Goal: Task Accomplishment & Management: Manage account settings

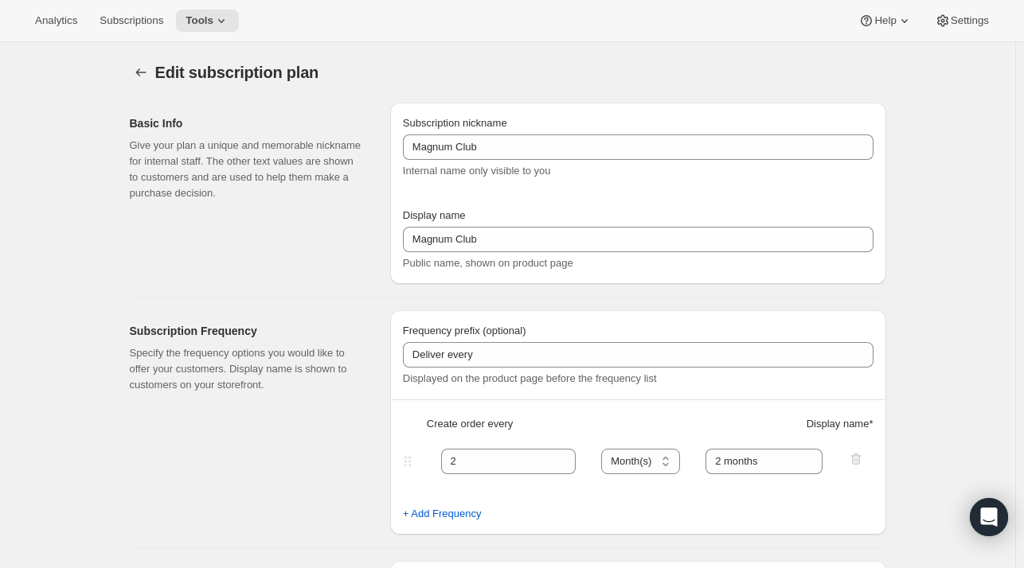
select select "MONTH"
select select "YEARDAY"
select select "11"
select select "6"
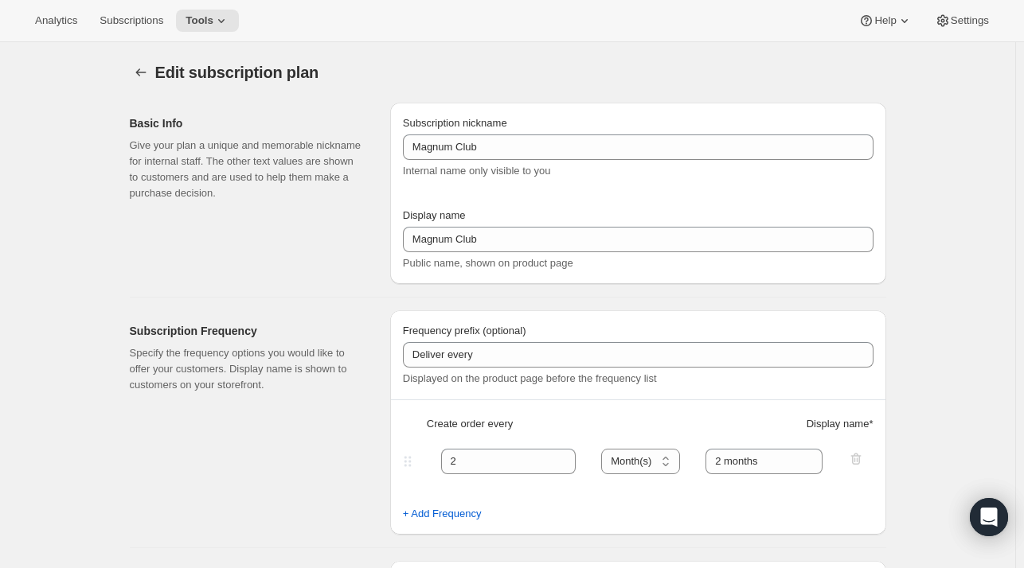
select select "3"
select select "6"
select select "5"
select select "6"
select select "7"
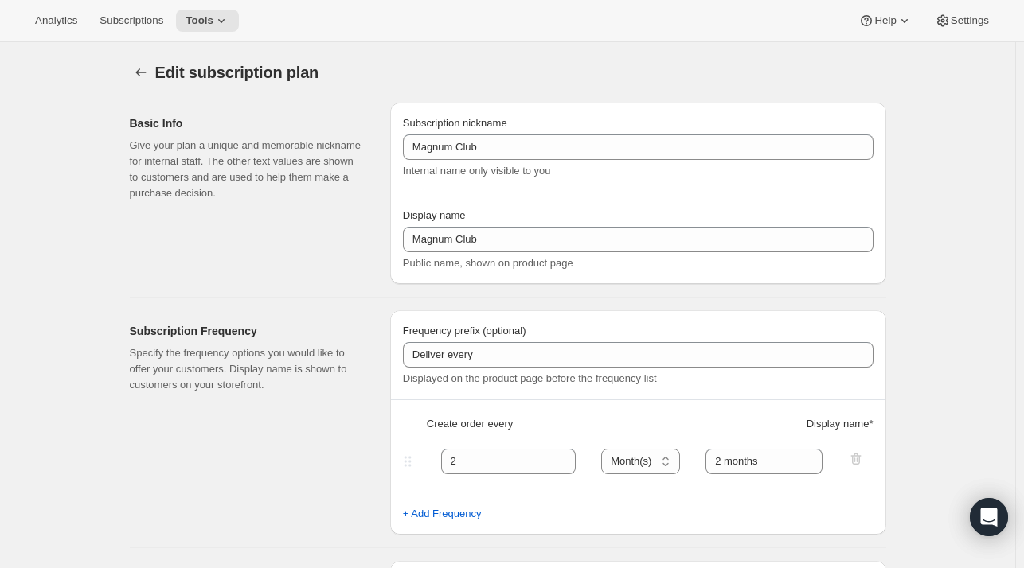
select select "6"
select select "9"
select select "6"
click at [134, 23] on span "Subscriptions" at bounding box center [132, 20] width 64 height 13
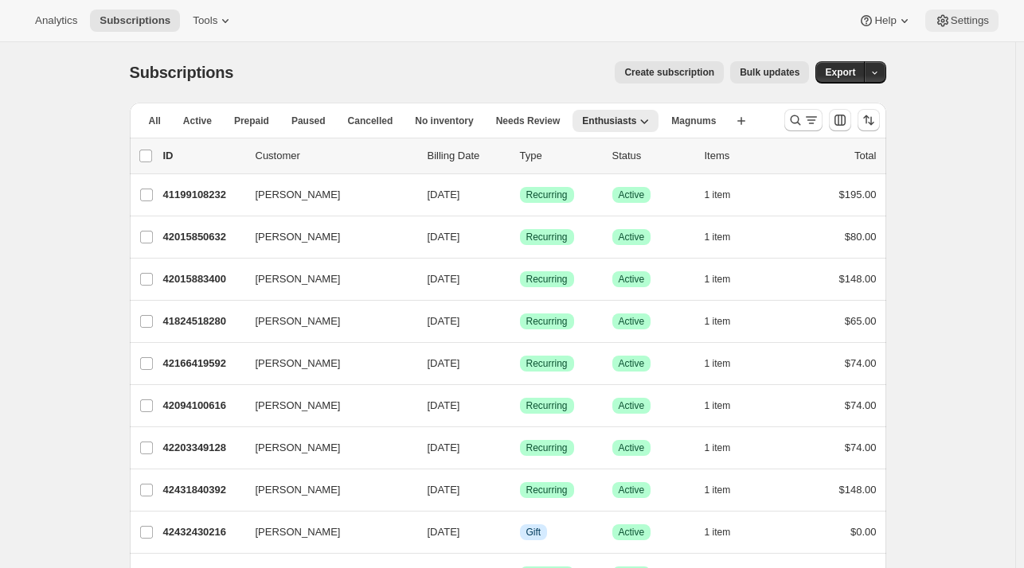
click at [952, 17] on span "Settings" at bounding box center [970, 20] width 38 height 13
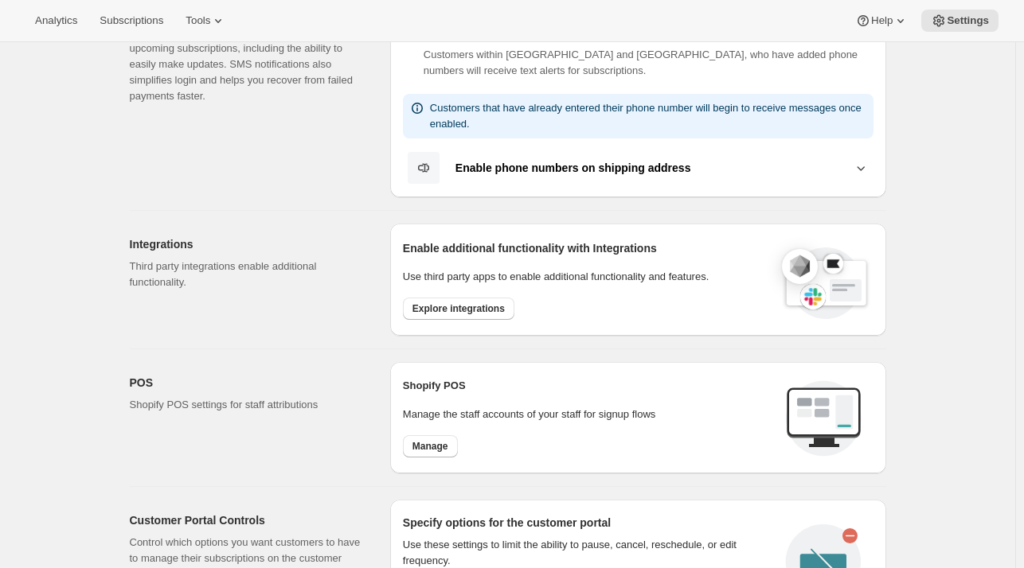
scroll to position [365, 0]
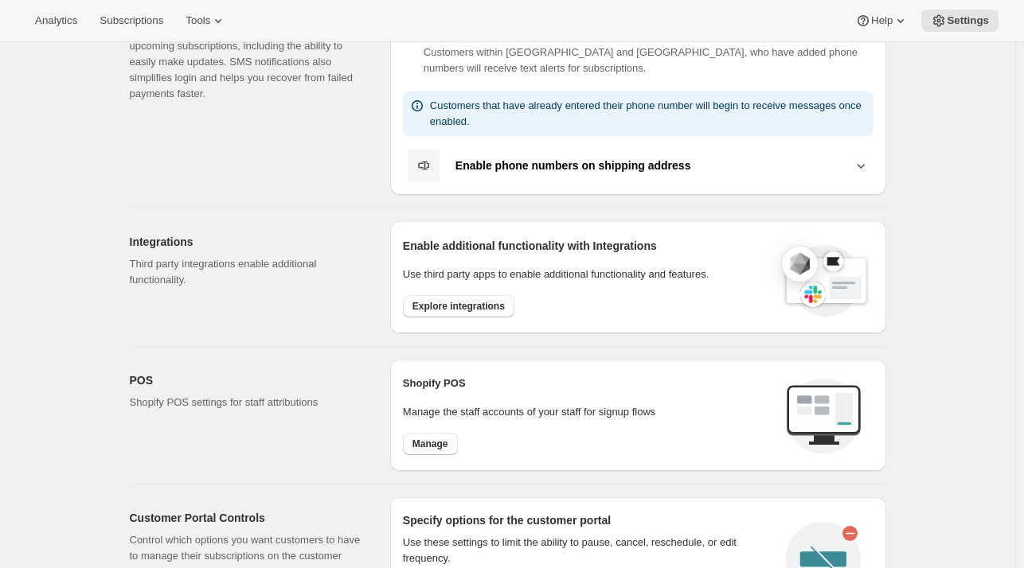
click at [862, 162] on icon at bounding box center [861, 166] width 16 height 16
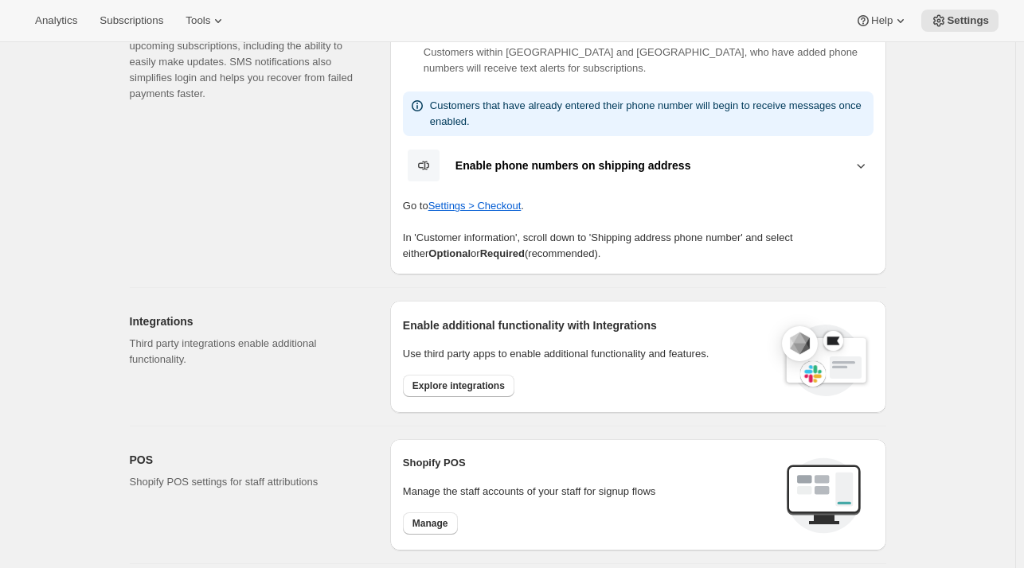
click at [862, 162] on icon at bounding box center [861, 166] width 16 height 16
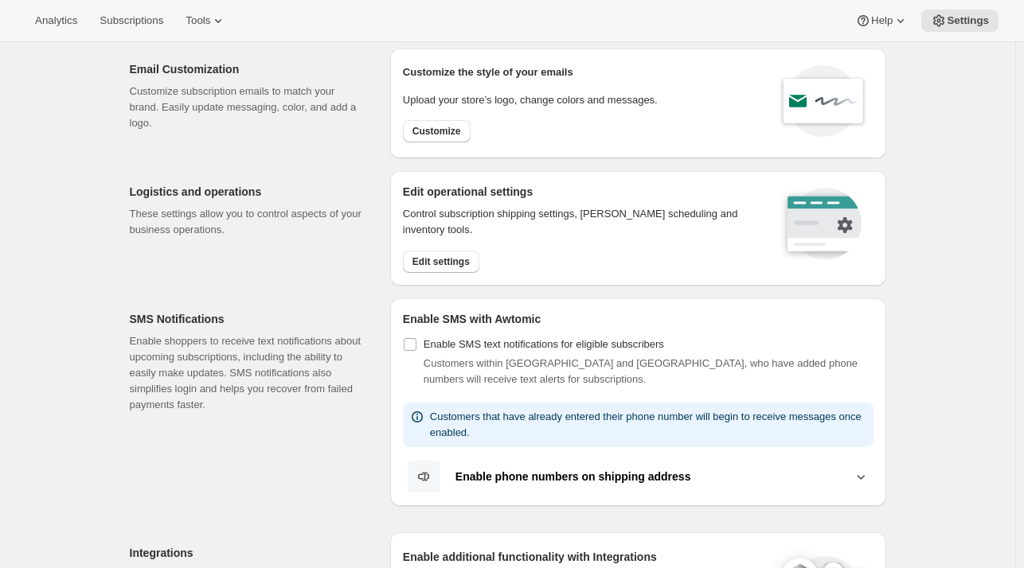
scroll to position [0, 0]
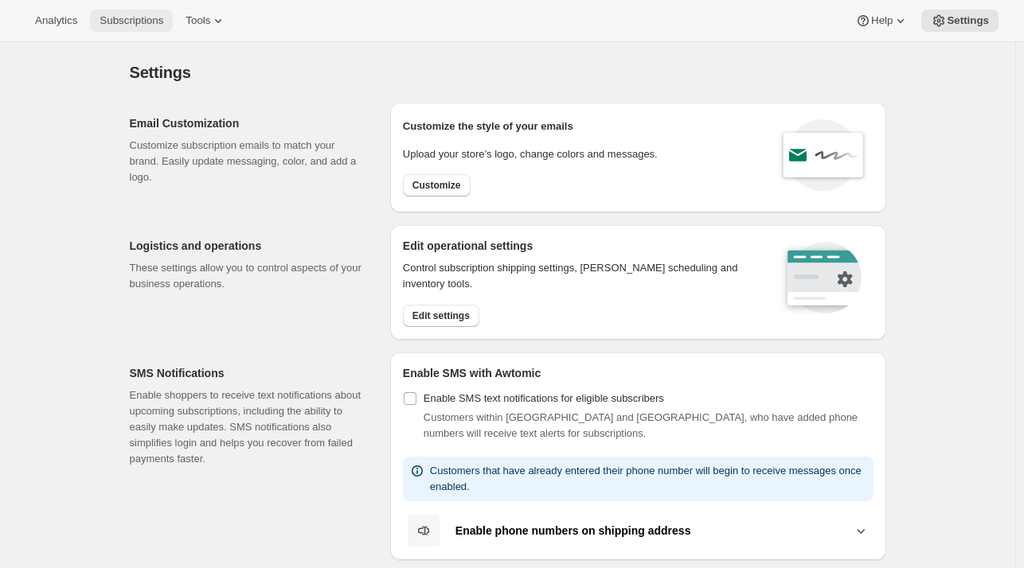
click at [137, 21] on span "Subscriptions" at bounding box center [132, 20] width 64 height 13
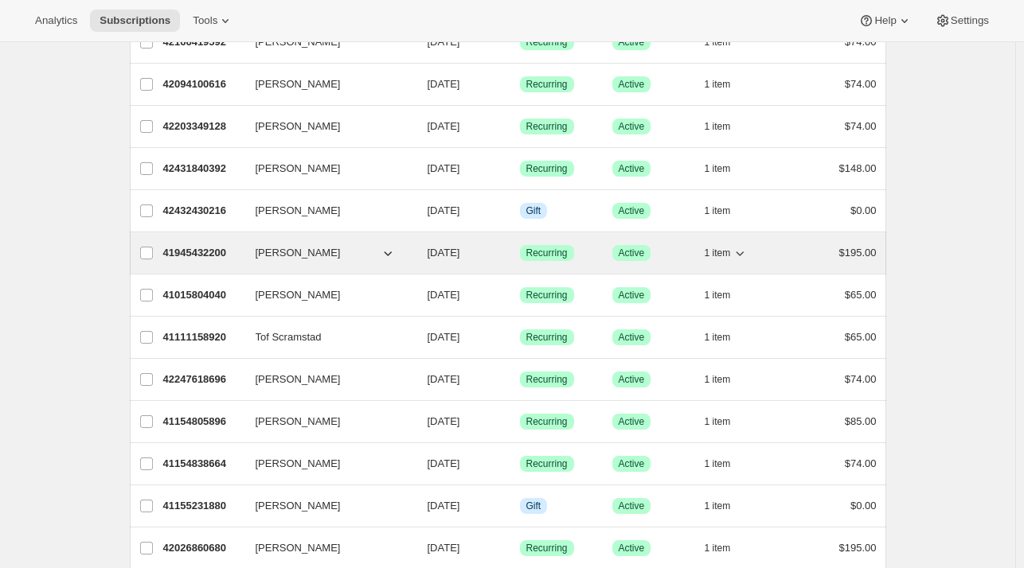
scroll to position [353, 0]
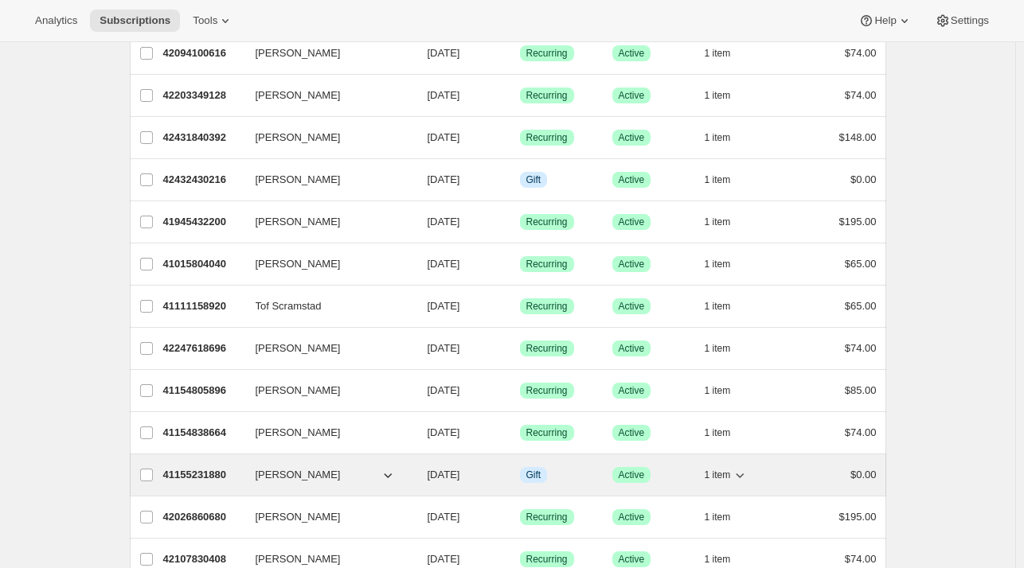
click at [209, 470] on p "41155231880" at bounding box center [203, 475] width 80 height 16
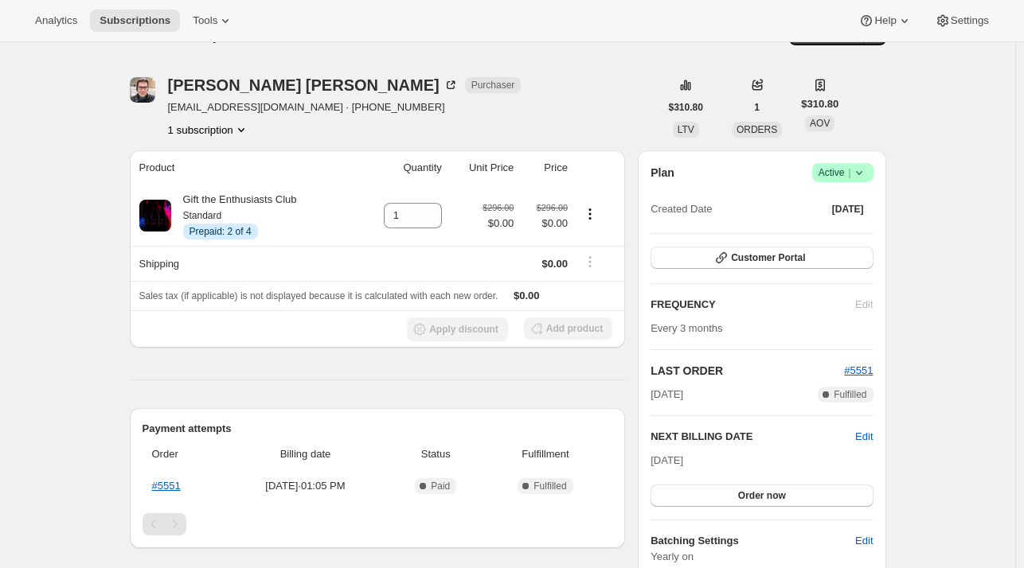
scroll to position [37, 0]
click at [163, 483] on link "#5551" at bounding box center [166, 487] width 29 height 12
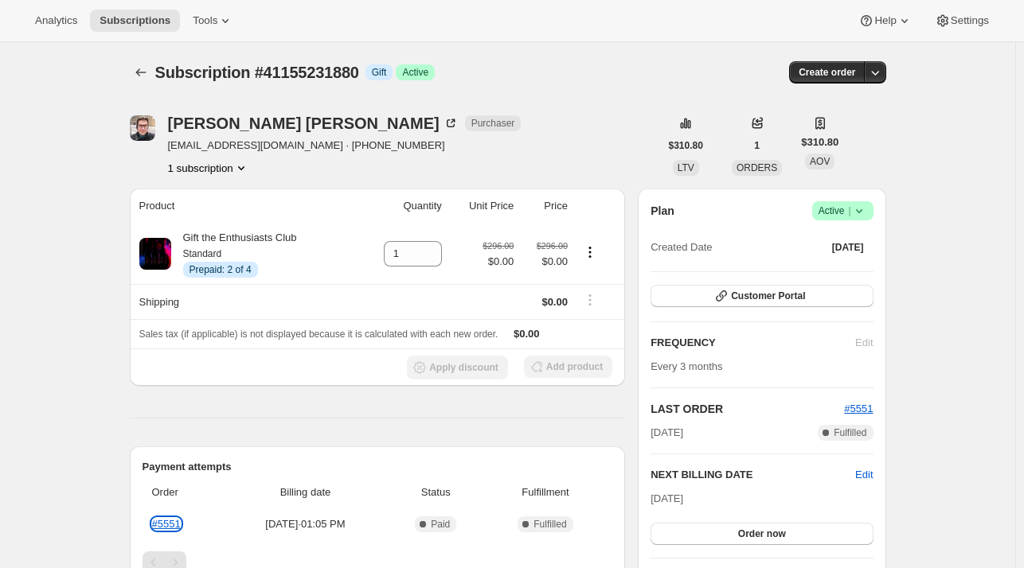
scroll to position [0, 0]
click at [223, 172] on button "1 subscription" at bounding box center [208, 168] width 81 height 16
click at [596, 252] on icon "Product actions" at bounding box center [590, 252] width 16 height 16
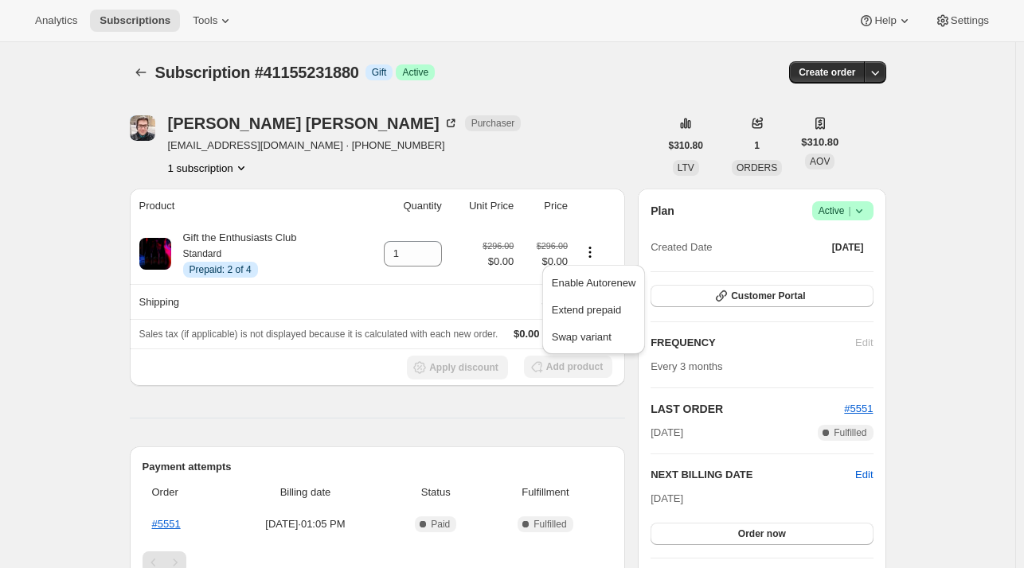
click at [203, 26] on span "Tools" at bounding box center [205, 20] width 25 height 13
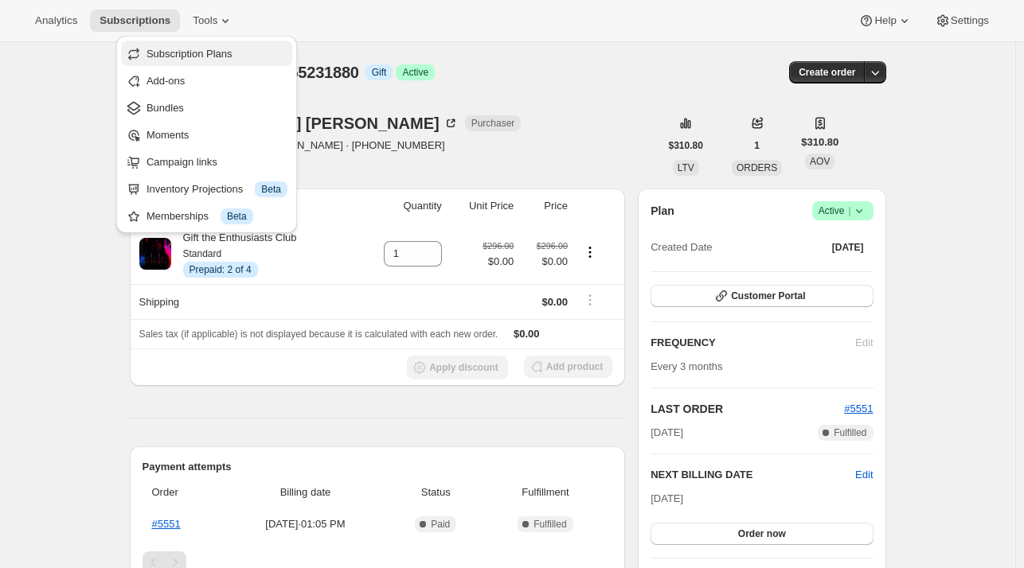
click at [188, 58] on span "Subscription Plans" at bounding box center [189, 54] width 86 height 12
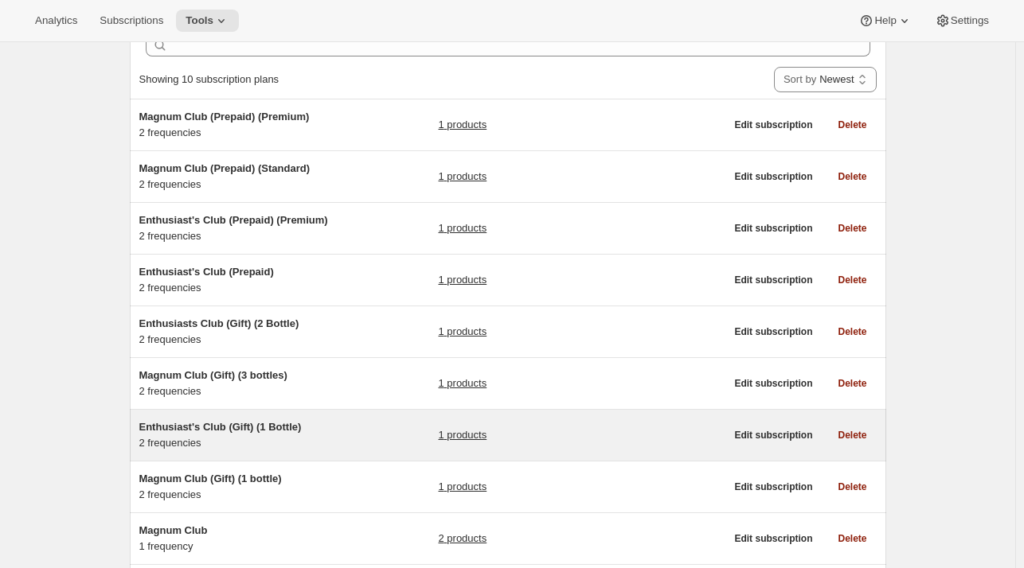
scroll to position [85, 0]
click at [238, 429] on span "Enthusiast's Club (Gift) (1 Bottle)" at bounding box center [220, 426] width 162 height 12
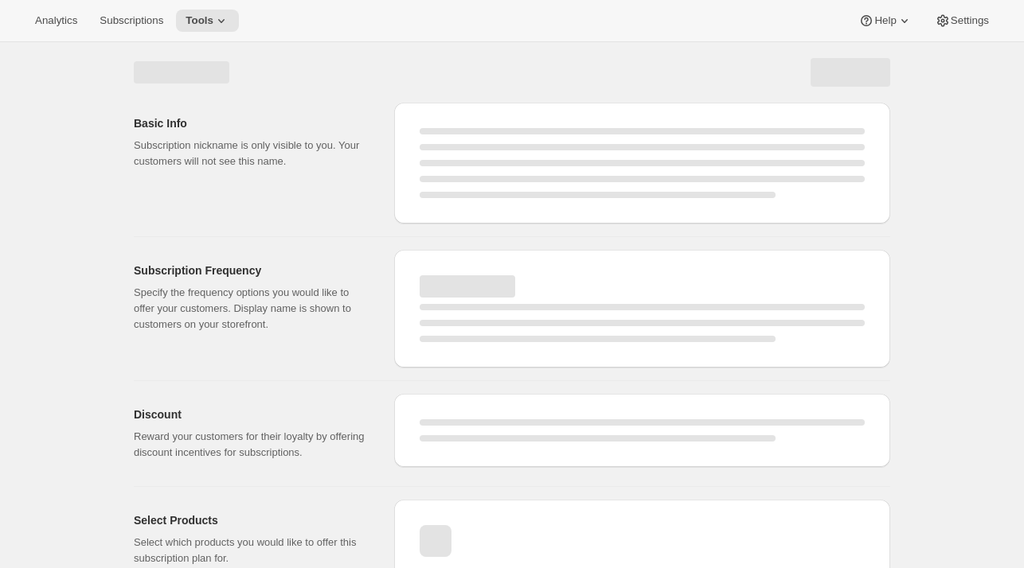
select select "WEEK"
select select "MONTH"
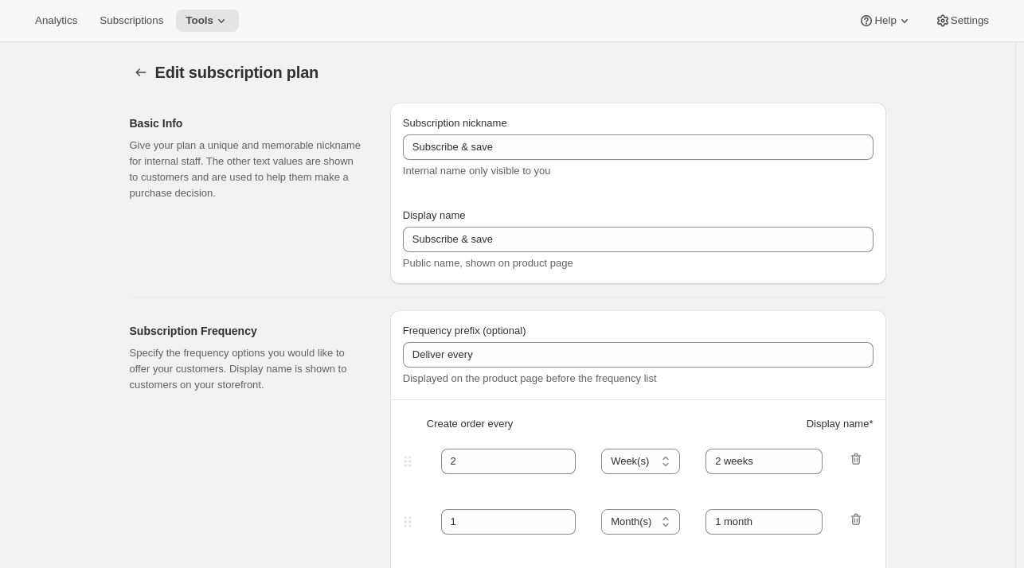
type input "Enthusiast's Club (Gift) (1 Bottle)"
type input "Enthusiast's Club Gift (Standard)"
checkbox input "true"
select select "MONTH"
select select "YEARDAY"
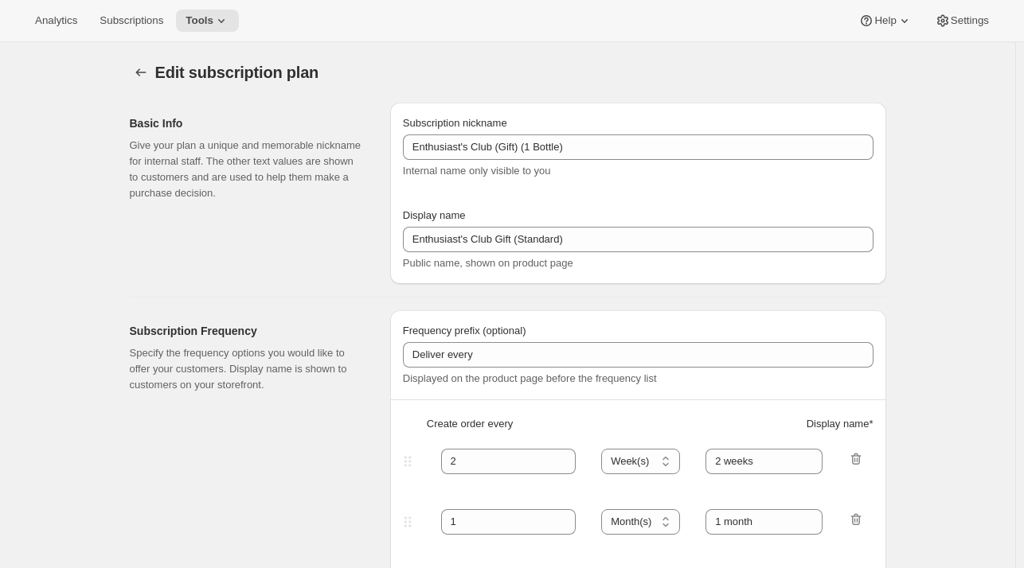
select select "10"
select select "6"
select select "4"
select select "6"
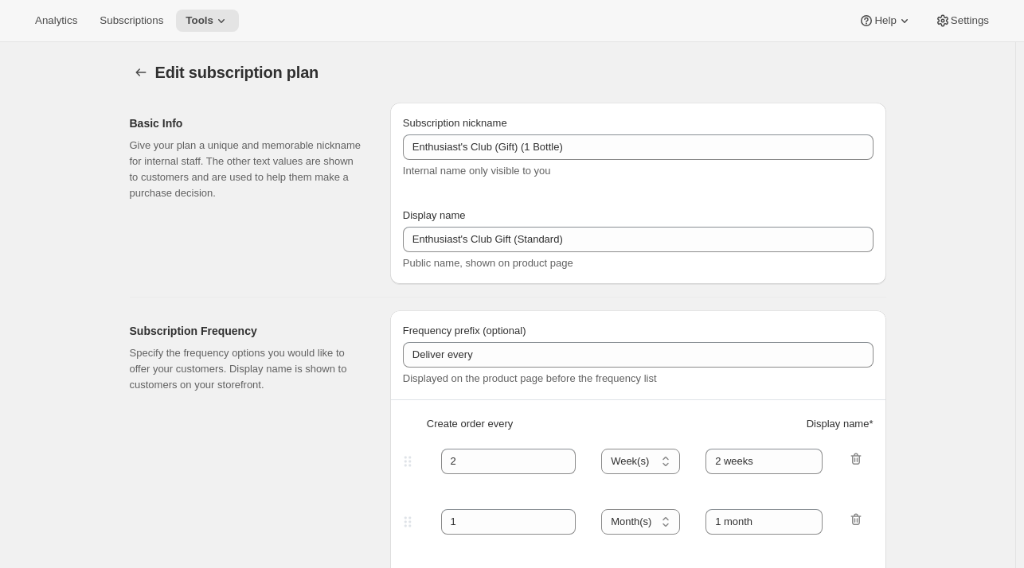
select select "7"
select select "6"
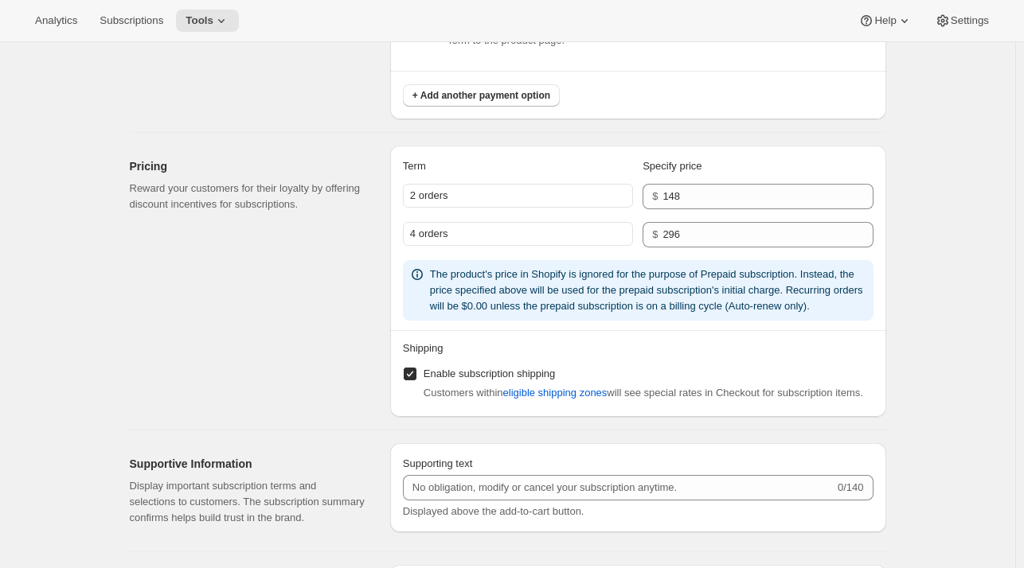
scroll to position [1312, 0]
click at [970, 236] on div "Edit subscription plan. This page is ready Edit subscription plan Basic Info Gi…" at bounding box center [507, 42] width 1015 height 2624
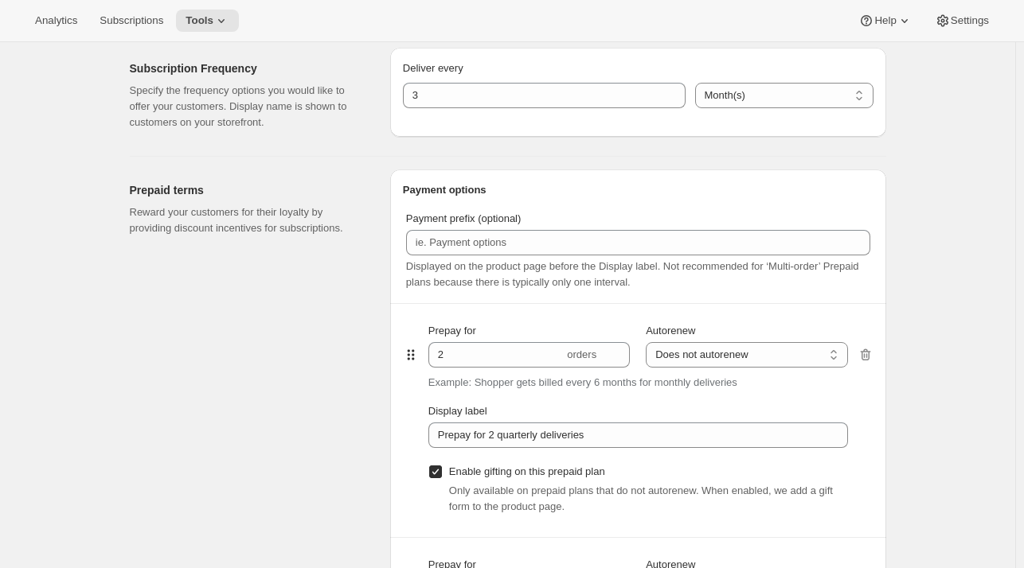
scroll to position [0, 0]
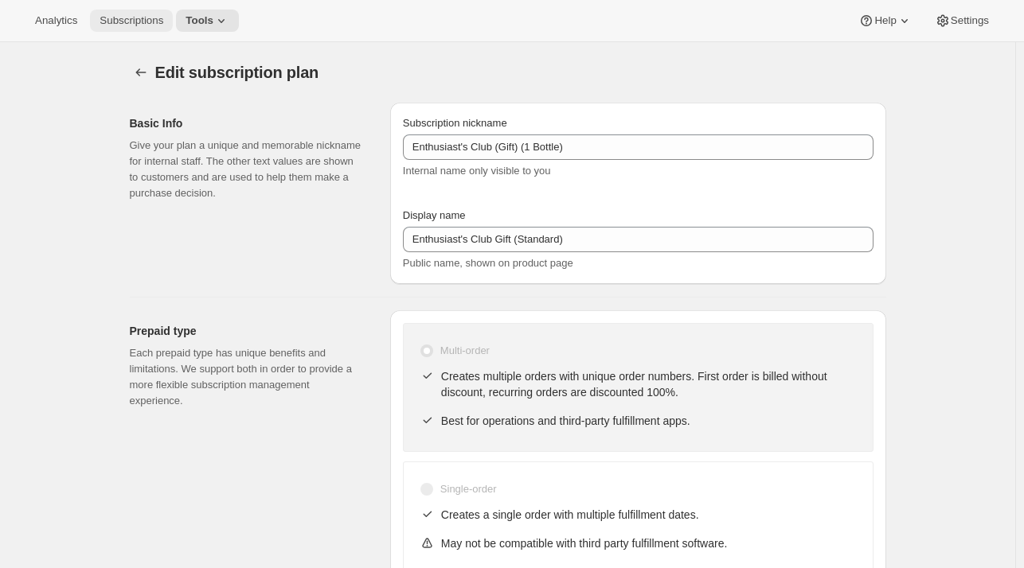
click at [158, 25] on span "Subscriptions" at bounding box center [132, 20] width 64 height 13
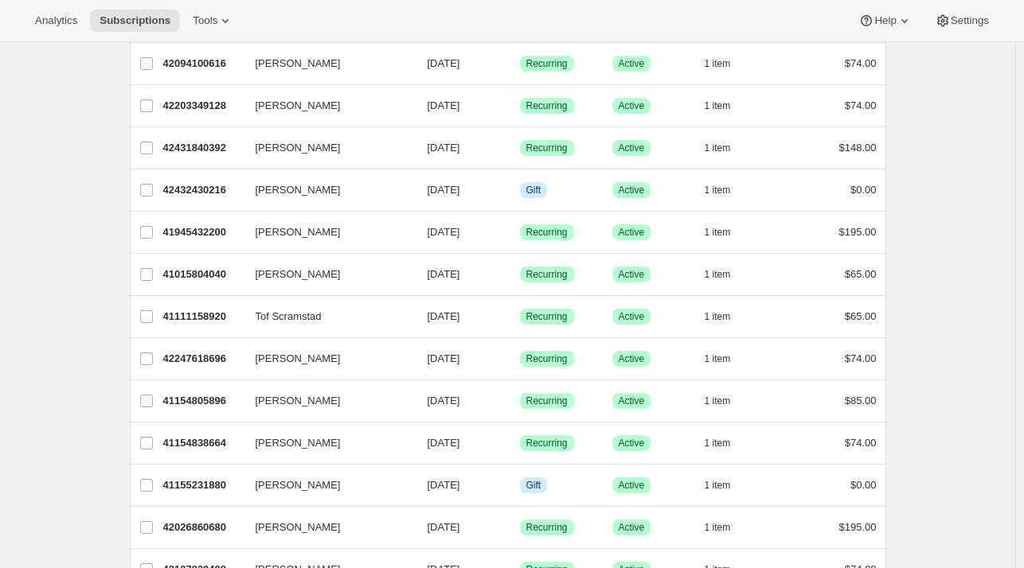
scroll to position [354, 0]
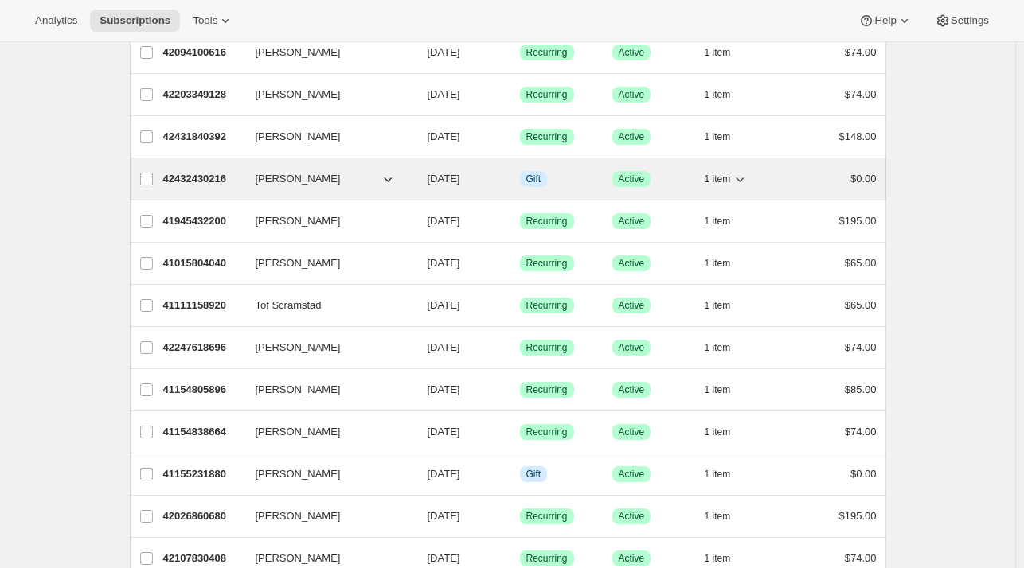
click at [185, 171] on p "42432430216" at bounding box center [203, 179] width 80 height 16
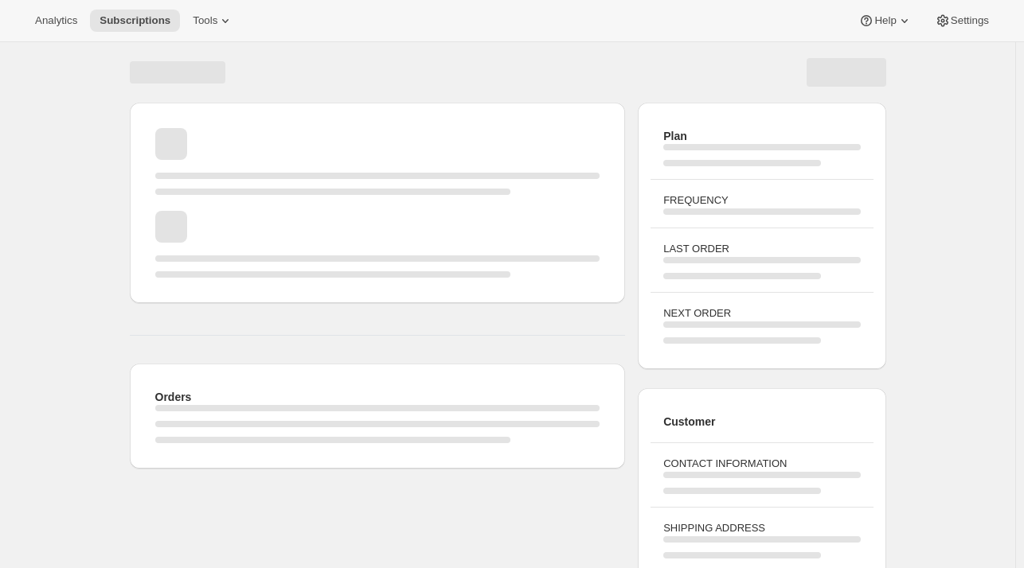
click at [185, 171] on div "Page loading" at bounding box center [377, 161] width 445 height 67
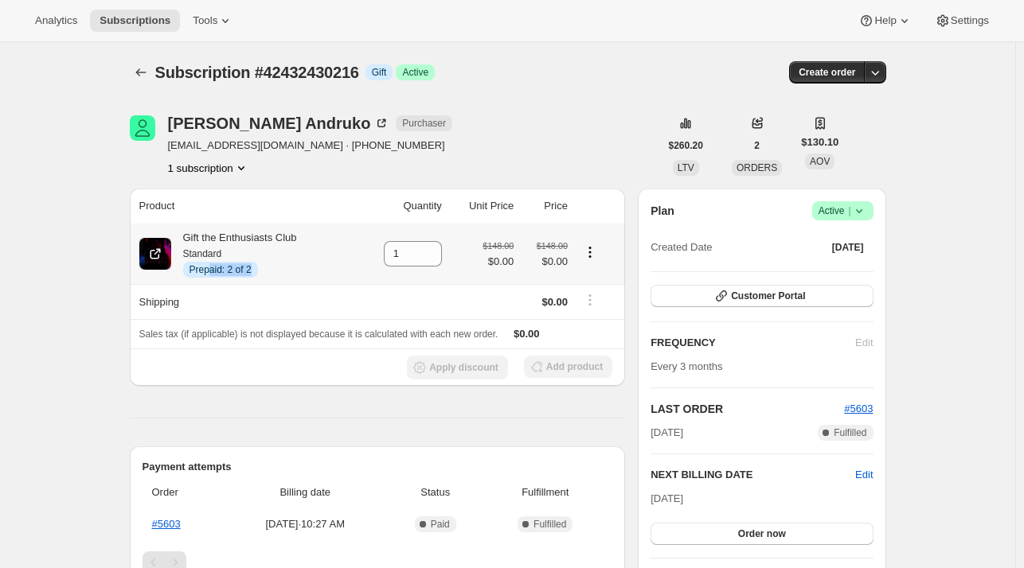
drag, startPoint x: 252, startPoint y: 274, endPoint x: 210, endPoint y: 271, distance: 42.3
click at [210, 271] on span "Prepaid: 2 of 2" at bounding box center [220, 270] width 62 height 13
drag, startPoint x: 210, startPoint y: 271, endPoint x: 251, endPoint y: 268, distance: 40.7
click at [251, 268] on span "Prepaid: 2 of 2" at bounding box center [220, 270] width 62 height 13
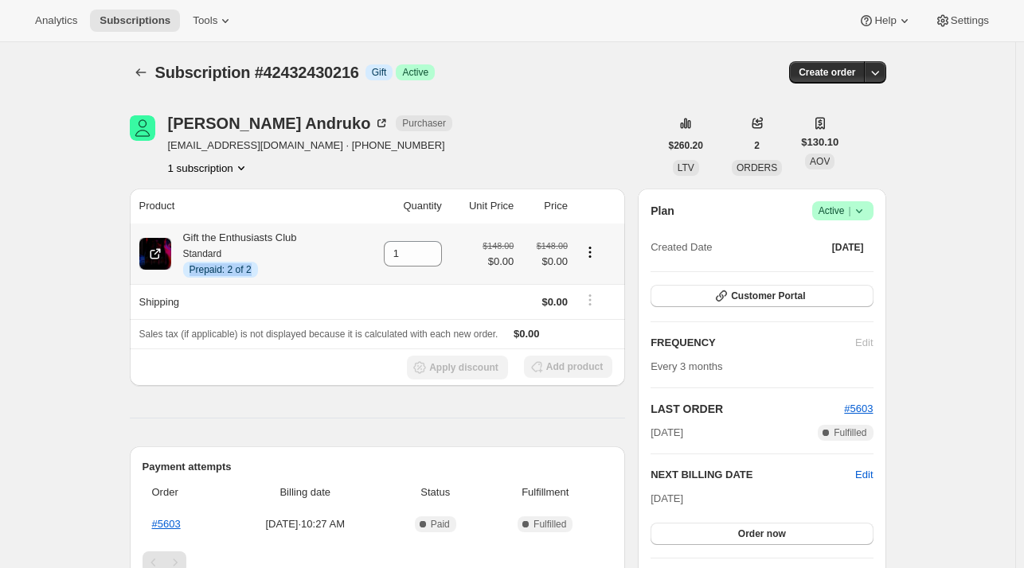
click at [251, 268] on span "Prepaid: 2 of 2" at bounding box center [220, 270] width 62 height 13
drag, startPoint x: 251, startPoint y: 268, endPoint x: 211, endPoint y: 269, distance: 39.8
click at [211, 269] on span "Prepaid: 2 of 2" at bounding box center [220, 270] width 62 height 13
drag, startPoint x: 211, startPoint y: 269, endPoint x: 248, endPoint y: 268, distance: 37.4
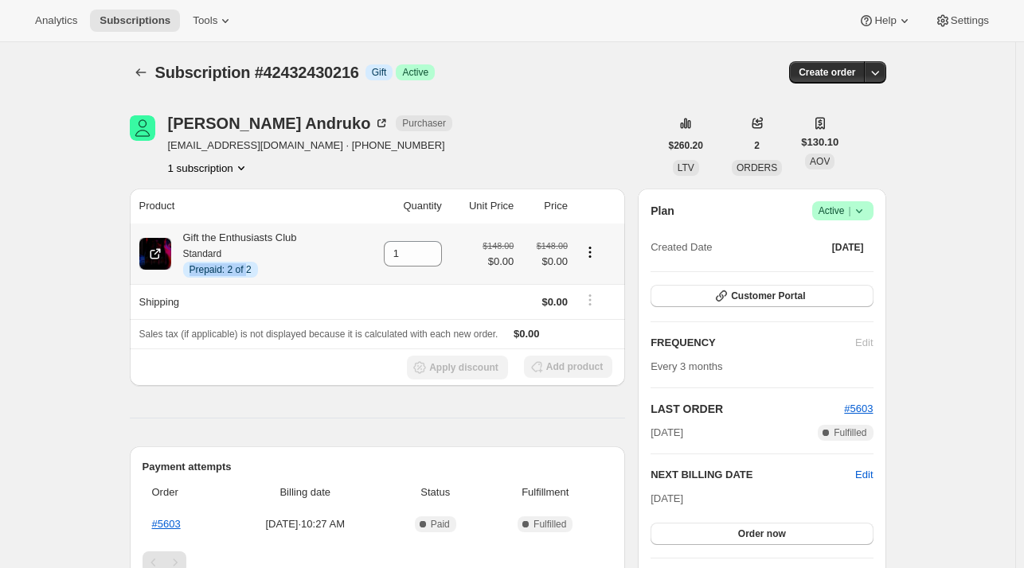
click at [248, 268] on span "Prepaid: 2 of 2" at bounding box center [220, 270] width 62 height 13
